Goal: Task Accomplishment & Management: Manage account settings

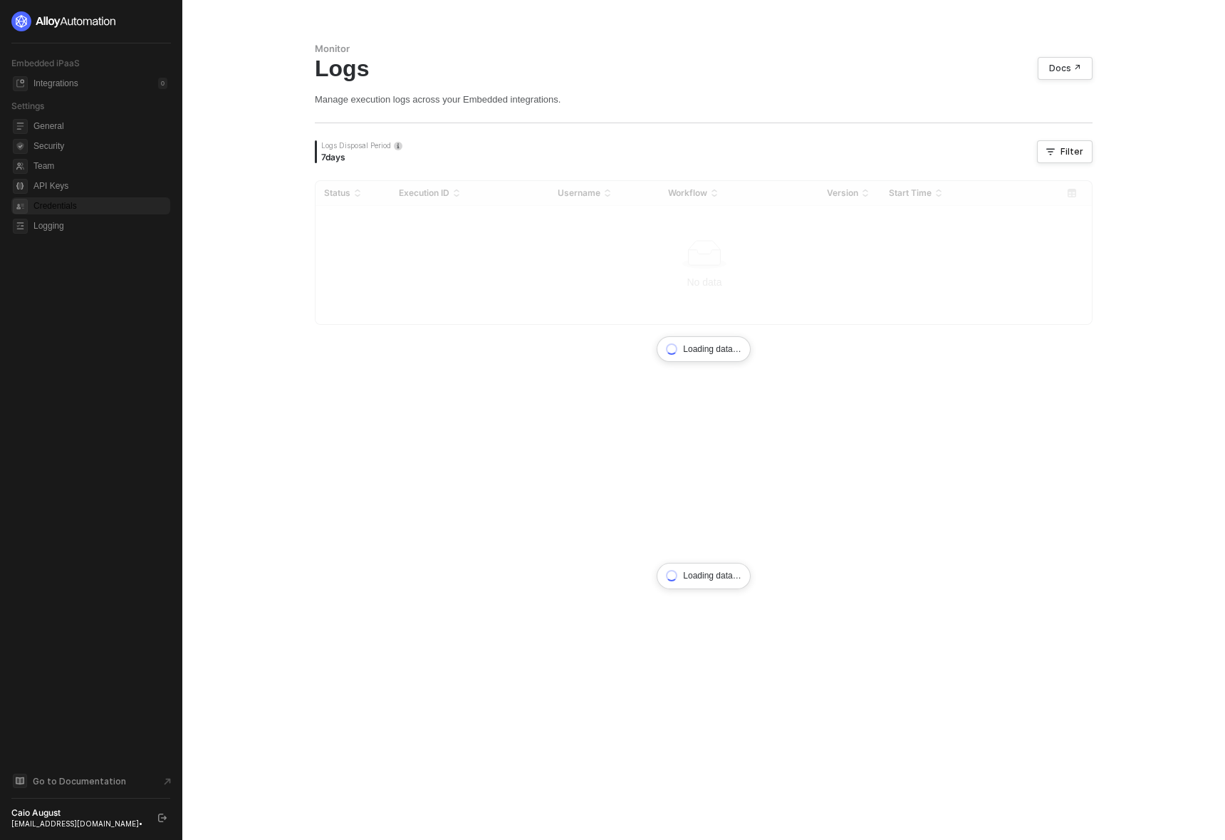
click at [57, 204] on span "Credentials" at bounding box center [100, 205] width 134 height 17
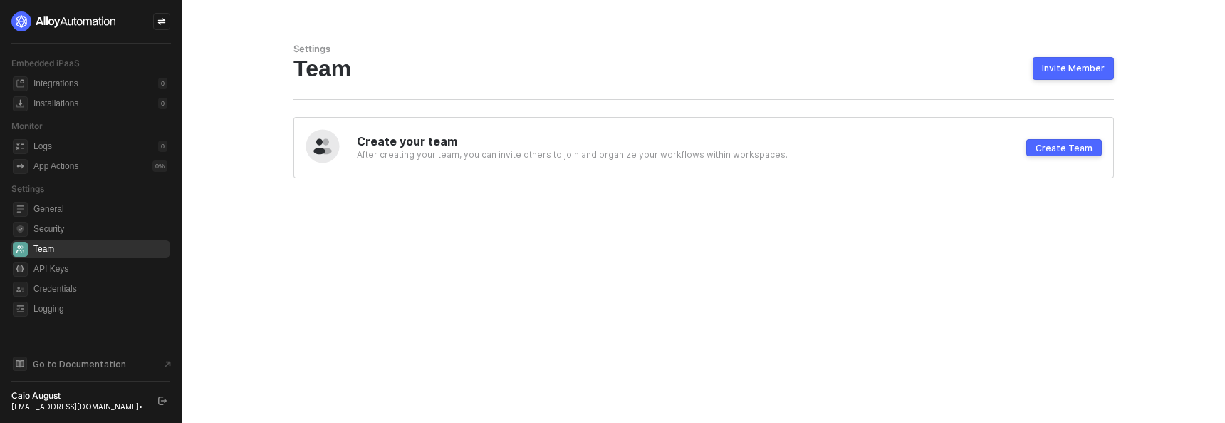
click at [1063, 145] on div "Create Team" at bounding box center [1064, 148] width 57 height 12
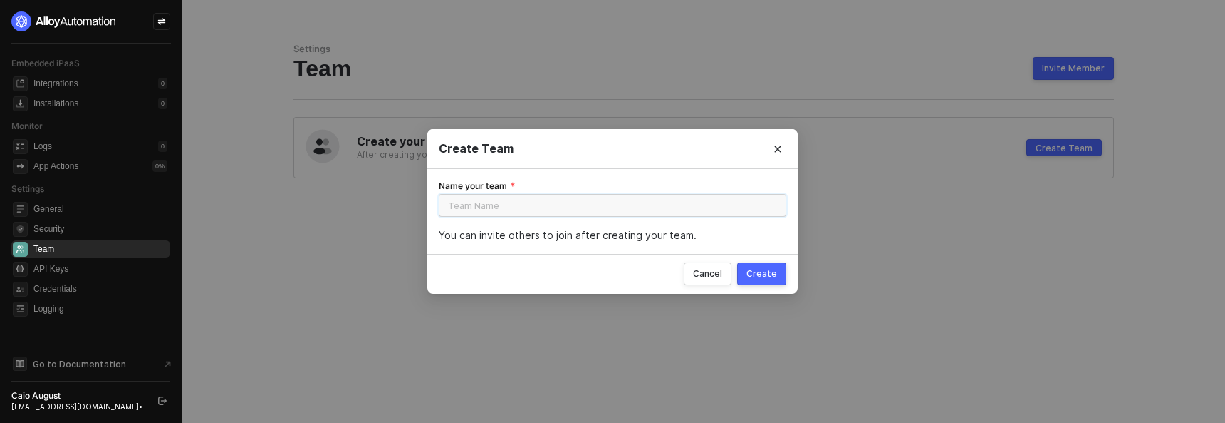
click at [599, 209] on input "Name your team" at bounding box center [613, 205] width 348 height 23
type input "test"
click at [768, 274] on div "Create" at bounding box center [762, 273] width 31 height 11
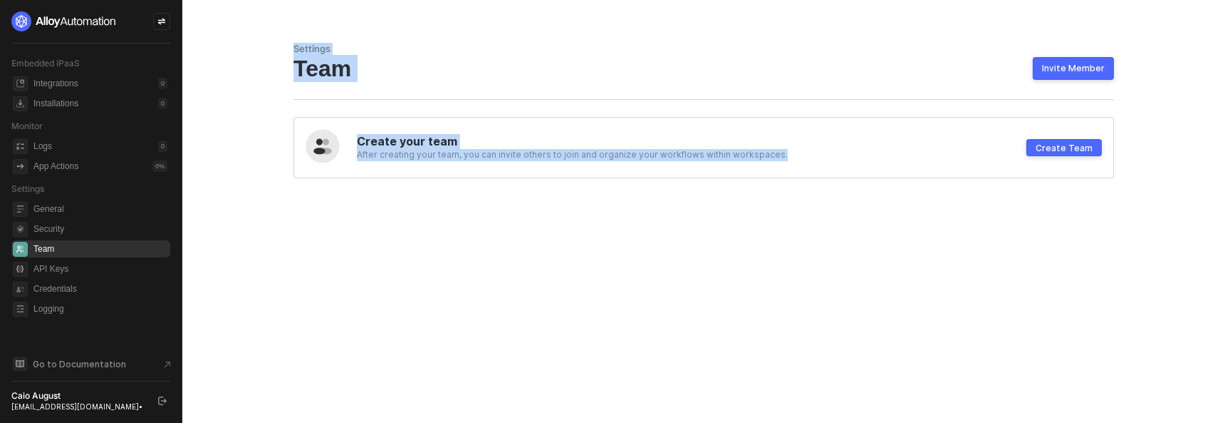
drag, startPoint x: 269, startPoint y: 33, endPoint x: 394, endPoint y: 183, distance: 195.2
click at [516, 266] on main "Settings Team Invite Member Create your team After creating your team, you can …" at bounding box center [612, 211] width 1225 height 423
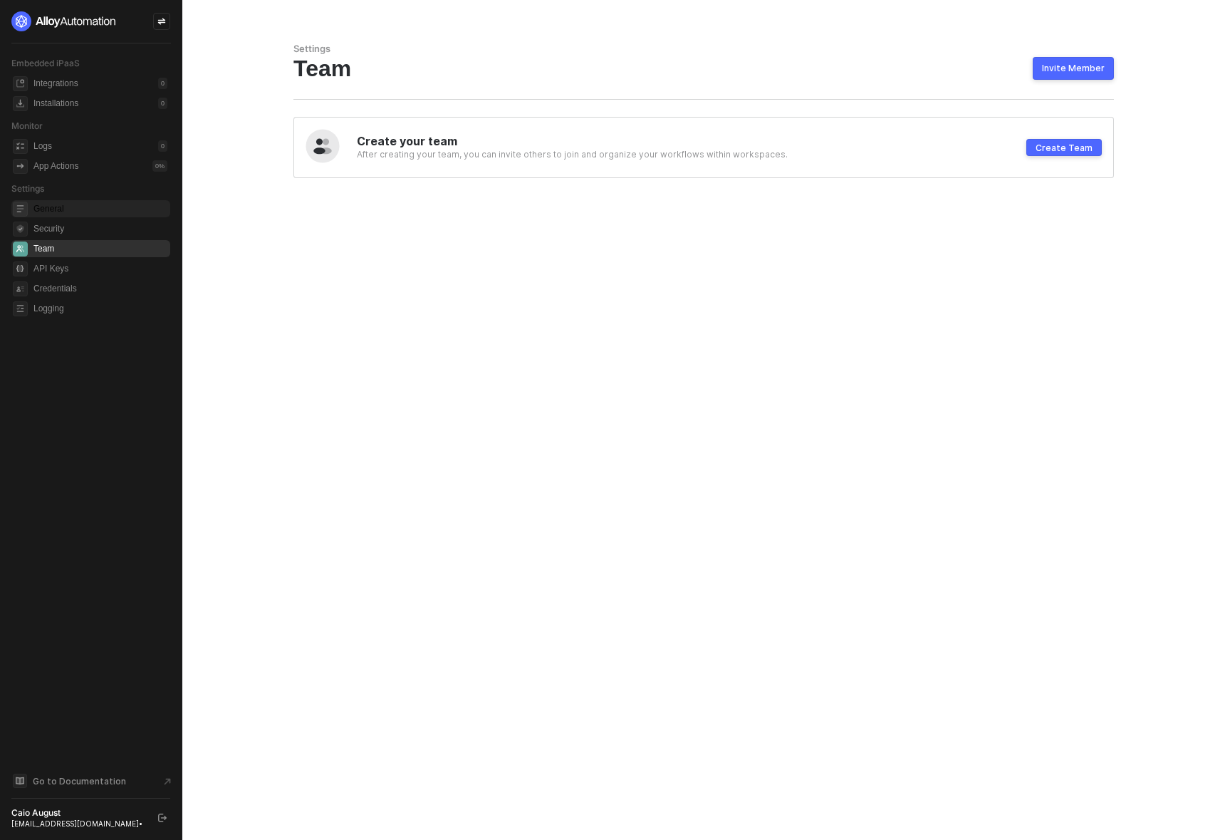
click at [47, 214] on span "General" at bounding box center [100, 208] width 134 height 17
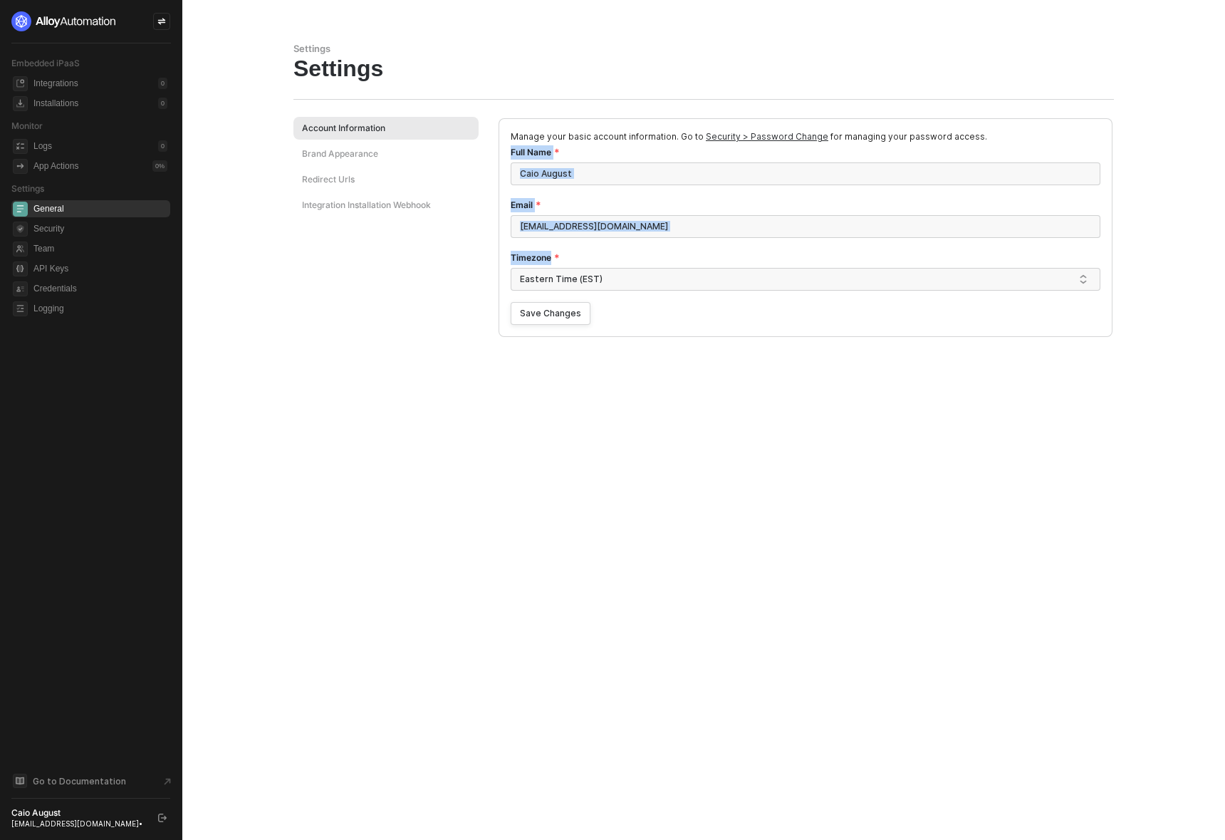
drag, startPoint x: 655, startPoint y: 476, endPoint x: 499, endPoint y: 138, distance: 372.0
click at [499, 147] on div "Settings Settings Account Information Brand Appearance Redirect Urls Integratio…" at bounding box center [703, 420] width 855 height 840
click at [366, 149] on div "Brand Appearance" at bounding box center [340, 153] width 76 height 12
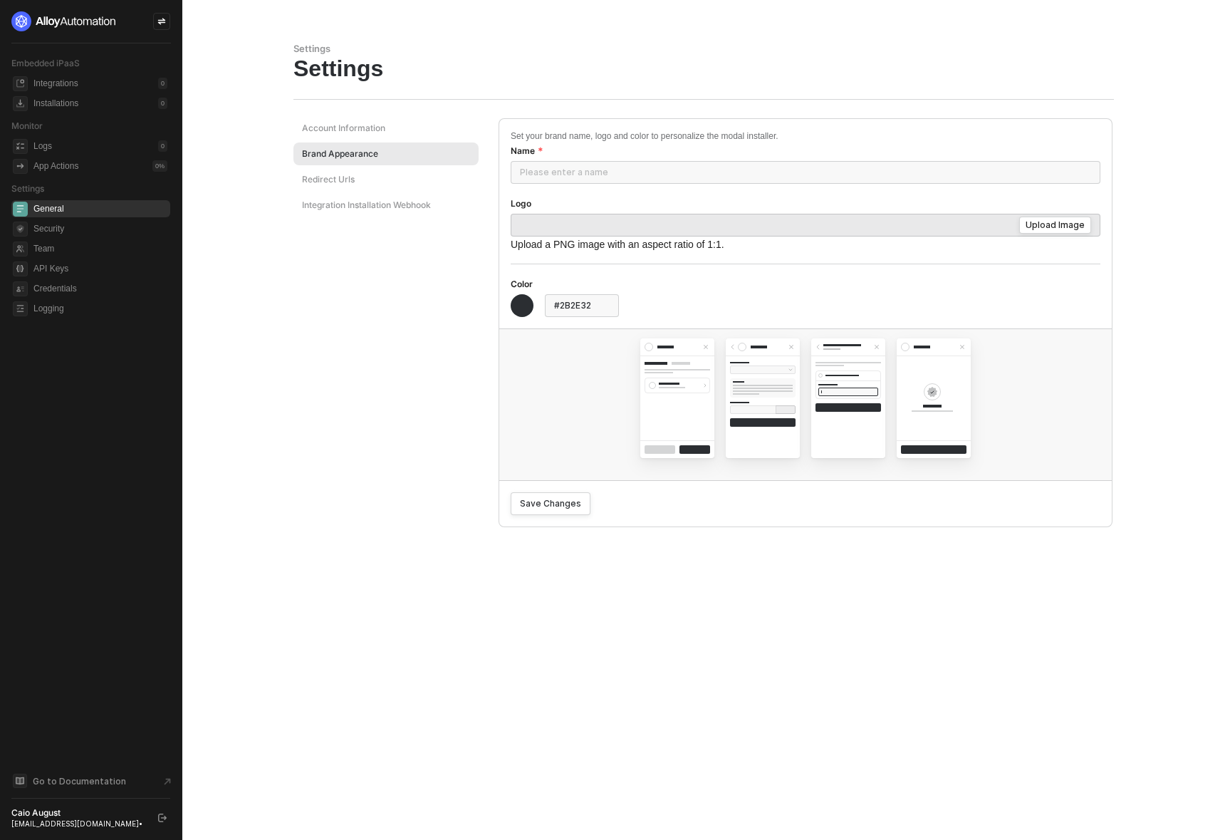
click at [361, 183] on div "Redirect Urls" at bounding box center [386, 179] width 185 height 23
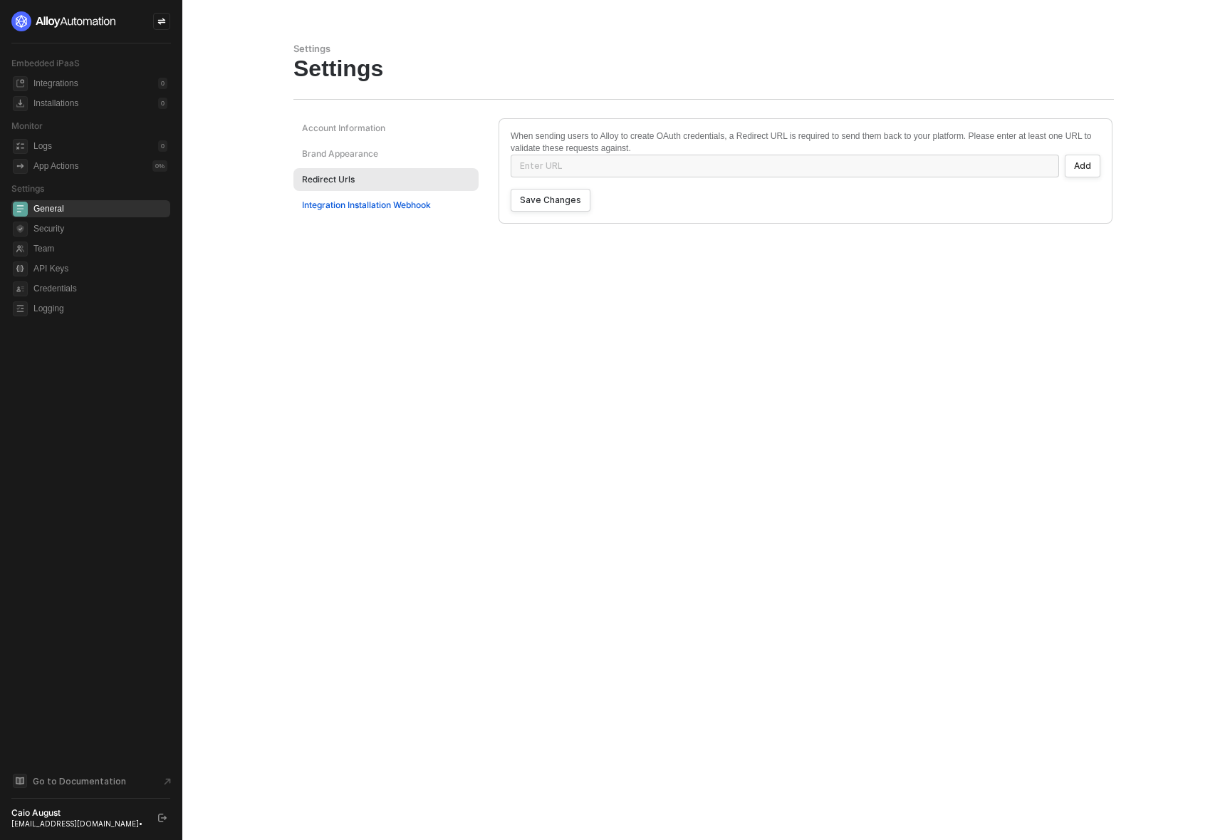
click at [375, 210] on div "Integration Installation Webhook" at bounding box center [366, 205] width 129 height 12
click at [363, 130] on div "Account Information" at bounding box center [343, 128] width 83 height 12
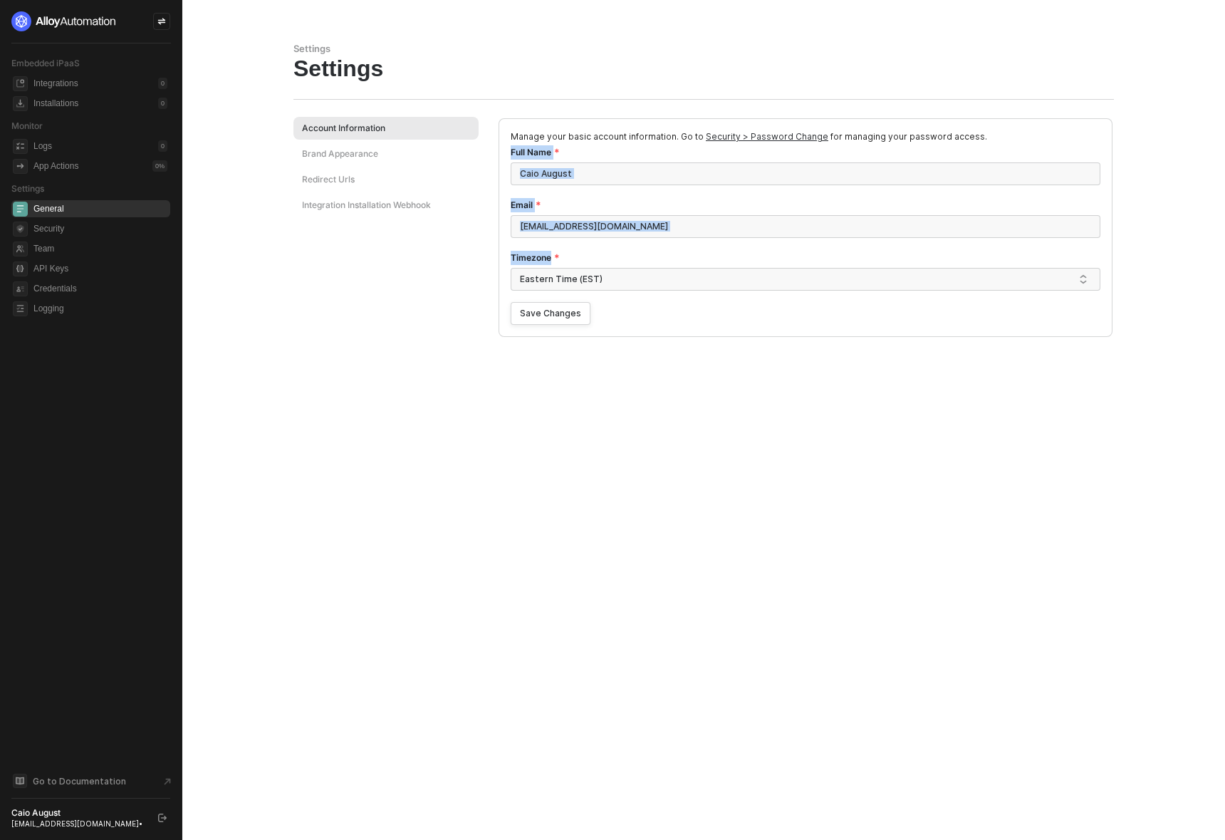
drag, startPoint x: 830, startPoint y: 464, endPoint x: 512, endPoint y: 146, distance: 449.9
click at [512, 146] on div "Settings Settings Account Information Brand Appearance Redirect Urls Integratio…" at bounding box center [703, 420] width 855 height 840
click at [608, 422] on div "Settings Settings Account Information Brand Appearance Redirect Urls Integratio…" at bounding box center [703, 420] width 855 height 840
click at [581, 167] on input "Caio August" at bounding box center [806, 173] width 590 height 23
click at [606, 219] on input "[EMAIL_ADDRESS][DOMAIN_NAME]" at bounding box center [806, 226] width 590 height 23
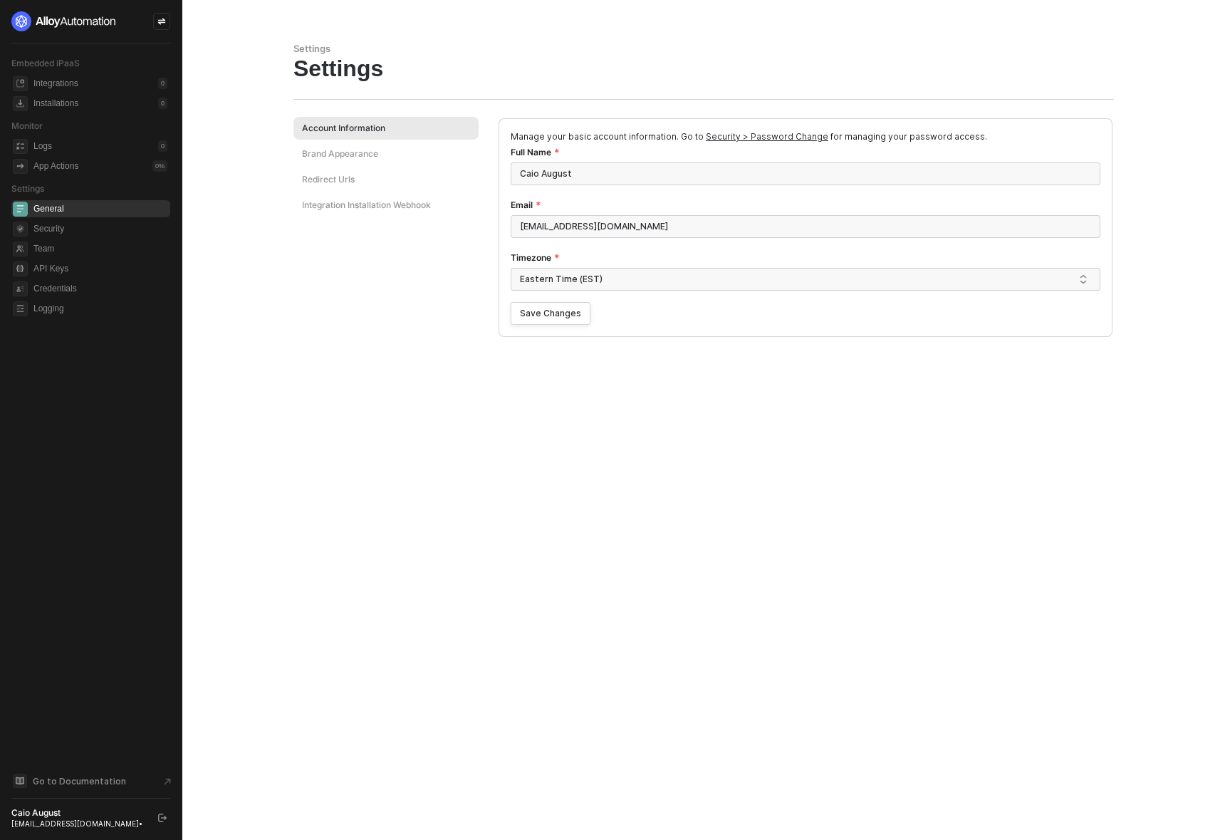
click at [658, 422] on div "Settings Settings Account Information Brand Appearance Redirect Urls Integratio…" at bounding box center [703, 420] width 855 height 840
click at [613, 422] on div "Settings Settings Account Information Brand Appearance Redirect Urls Integratio…" at bounding box center [703, 420] width 855 height 840
drag, startPoint x: 519, startPoint y: 137, endPoint x: 1007, endPoint y: 163, distance: 488.8
click at [1008, 163] on div "Manage your basic account information. Go to Security > Password Change for man…" at bounding box center [805, 227] width 613 height 217
click at [993, 132] on p "Manage your basic account information. Go to Security > Password Change for man…" at bounding box center [806, 137] width 590 height 14
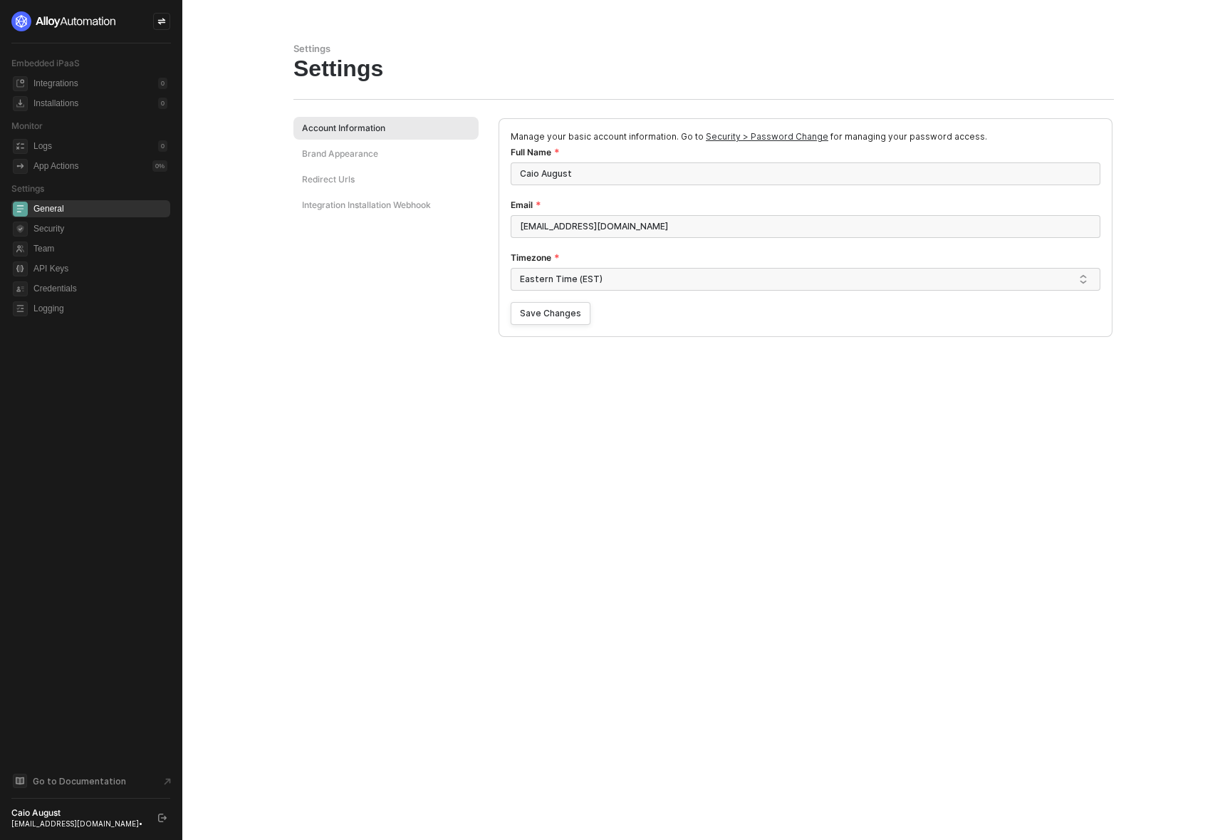
click at [799, 422] on div "Settings Settings Account Information Brand Appearance Redirect Urls Integratio…" at bounding box center [703, 420] width 855 height 840
click at [153, 422] on div "Caio August [EMAIL_ADDRESS][DOMAIN_NAME] •" at bounding box center [91, 817] width 160 height 21
click at [159, 422] on button "button" at bounding box center [162, 817] width 17 height 17
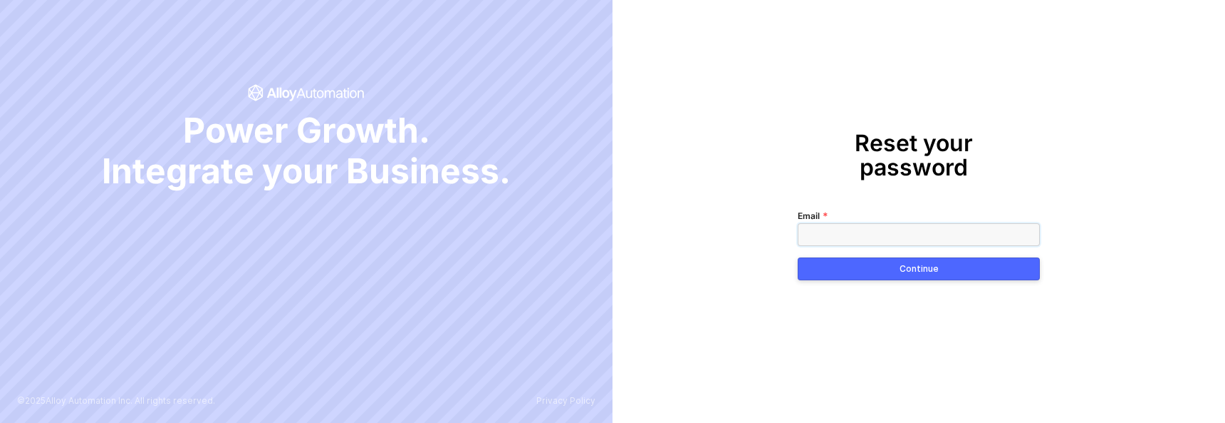
click at [870, 223] on input "Email" at bounding box center [919, 234] width 242 height 23
type input "iago@runalloy.com"
click at [867, 257] on button "Continue" at bounding box center [919, 268] width 242 height 23
click at [871, 306] on div "Reset your password Email iago@runalloy.com Continue" at bounding box center [919, 211] width 613 height 423
click at [522, 115] on div "Power Growth. Integrate your Business." at bounding box center [307, 151] width 502 height 82
